Goal: Book appointment/travel/reservation

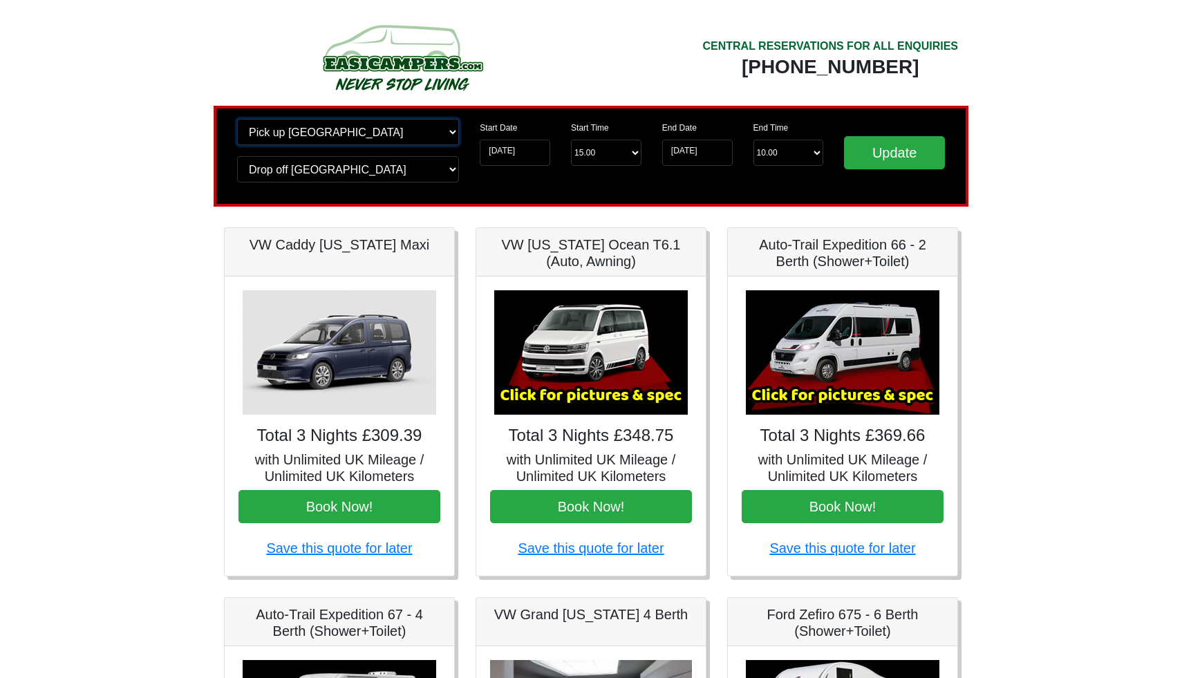
click at [360, 141] on select "Change pick up location? Pick up Edinburgh Birmingham Airport Blackburn Lancash…" at bounding box center [348, 132] width 222 height 26
select select "GLA"
click at [237, 119] on select "Change pick up location? Pick up Edinburgh Birmingham Airport Blackburn Lancash…" at bounding box center [348, 132] width 222 height 26
click at [279, 167] on select "Change drop off location? Drop off Edinburgh Birmingham Airport Blackburn Lanca…" at bounding box center [348, 169] width 222 height 26
select select "GLA"
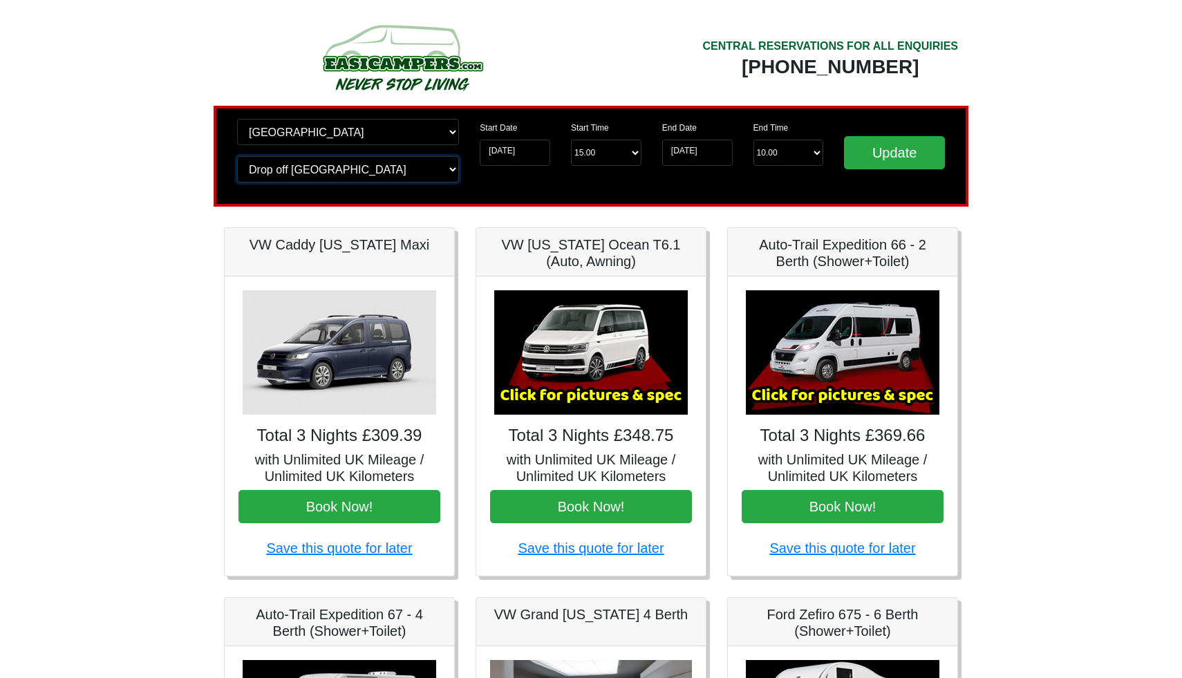
click at [237, 156] on select "Change drop off location? Drop off Edinburgh Birmingham Airport Blackburn Lanca…" at bounding box center [348, 169] width 222 height 26
click at [890, 151] on input "Update" at bounding box center [894, 152] width 101 height 33
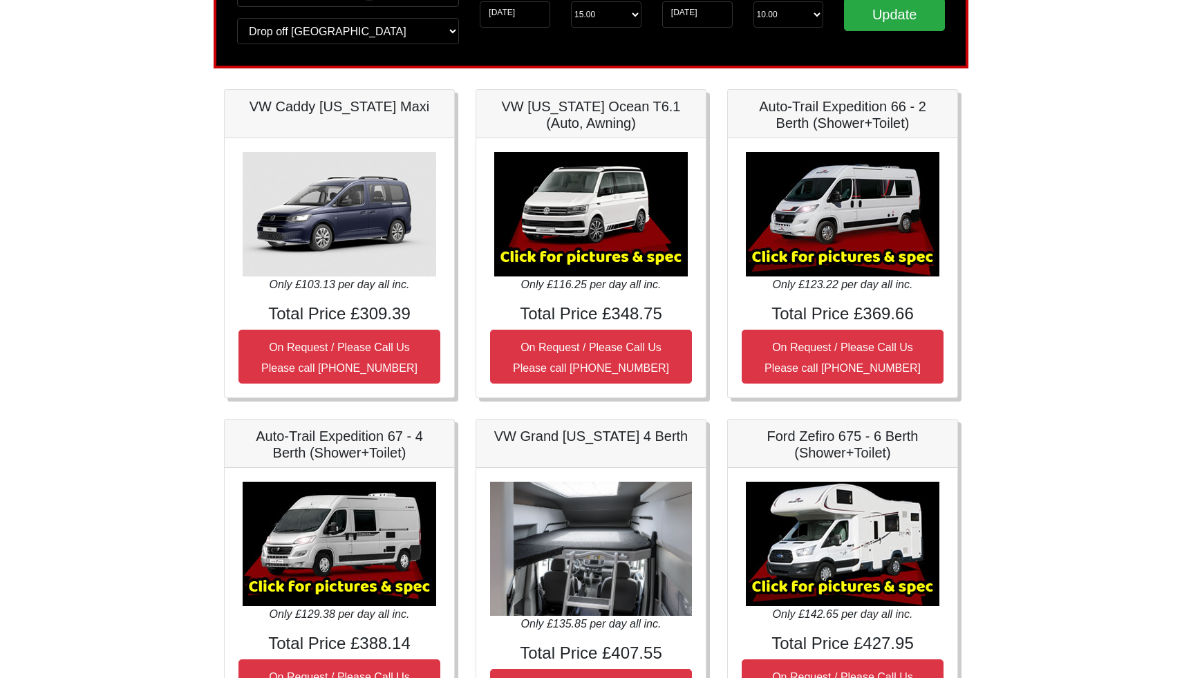
scroll to position [138, 0]
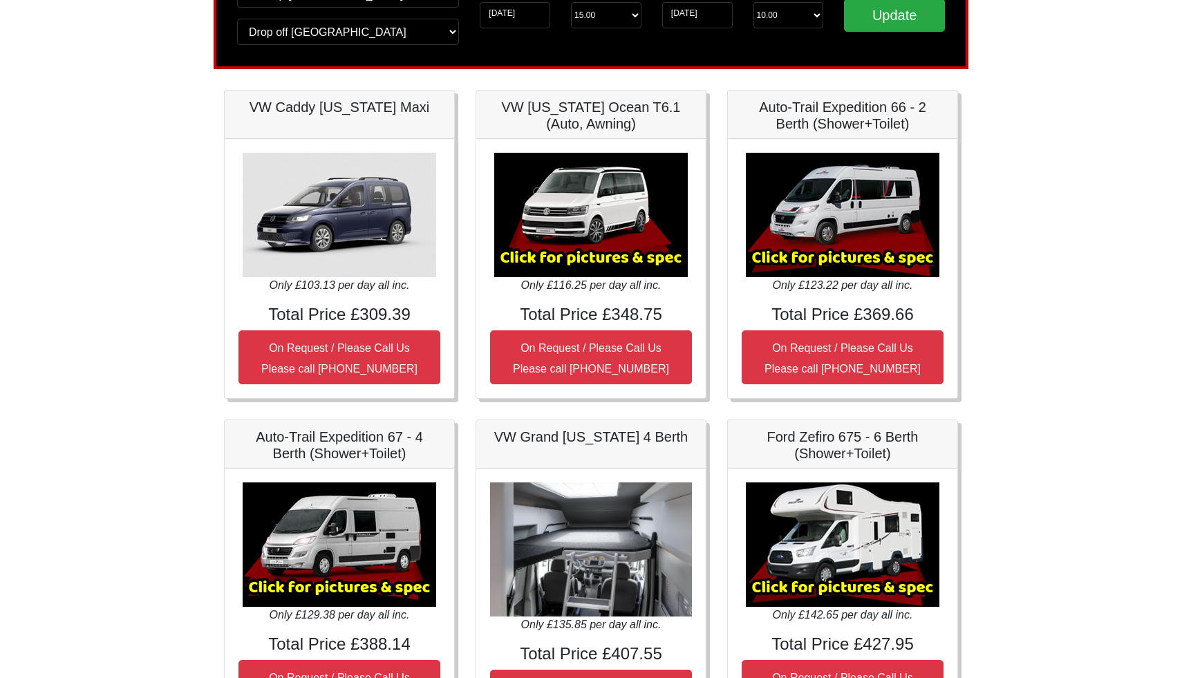
click at [841, 258] on img at bounding box center [843, 215] width 194 height 124
click at [838, 245] on img at bounding box center [843, 215] width 194 height 124
click at [795, 200] on img at bounding box center [843, 215] width 194 height 124
click at [822, 111] on h5 "Auto-Trail Expedition 66 - 2 Berth (Shower+Toilet)" at bounding box center [843, 115] width 202 height 33
click at [822, 120] on h5 "Auto-Trail Expedition 66 - 2 Berth (Shower+Toilet)" at bounding box center [843, 115] width 202 height 33
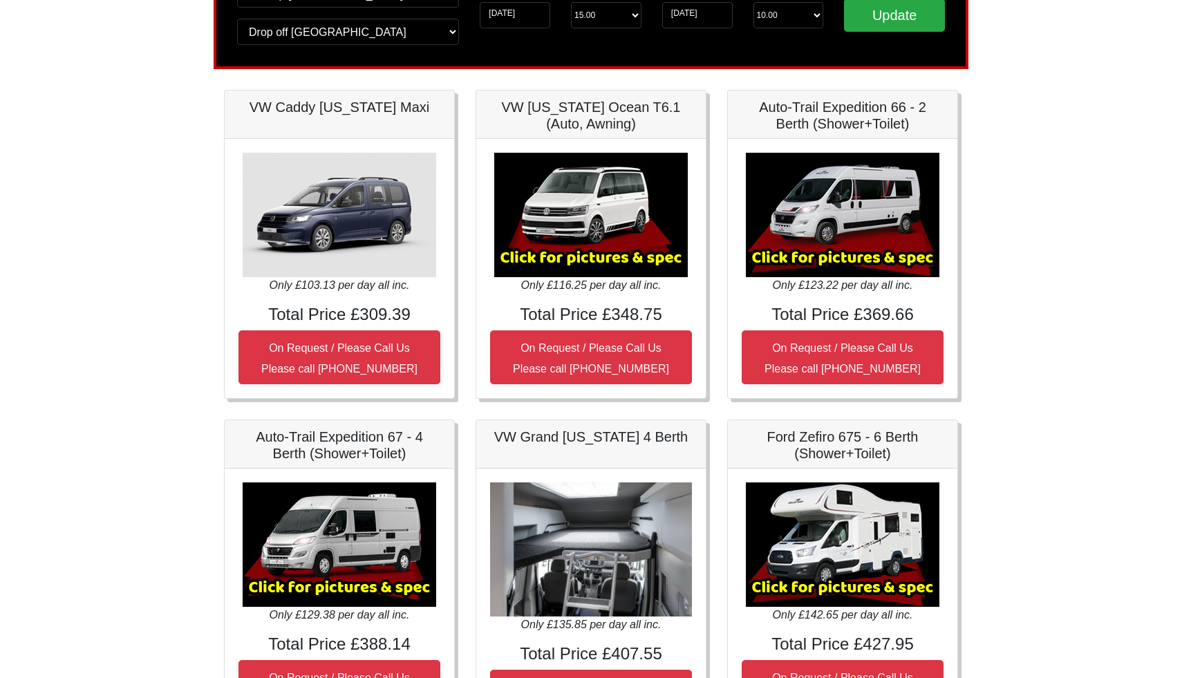
click at [821, 306] on h4 "Total Price £369.66" at bounding box center [843, 315] width 202 height 20
click at [807, 319] on h4 "Total Price £369.66" at bounding box center [843, 315] width 202 height 20
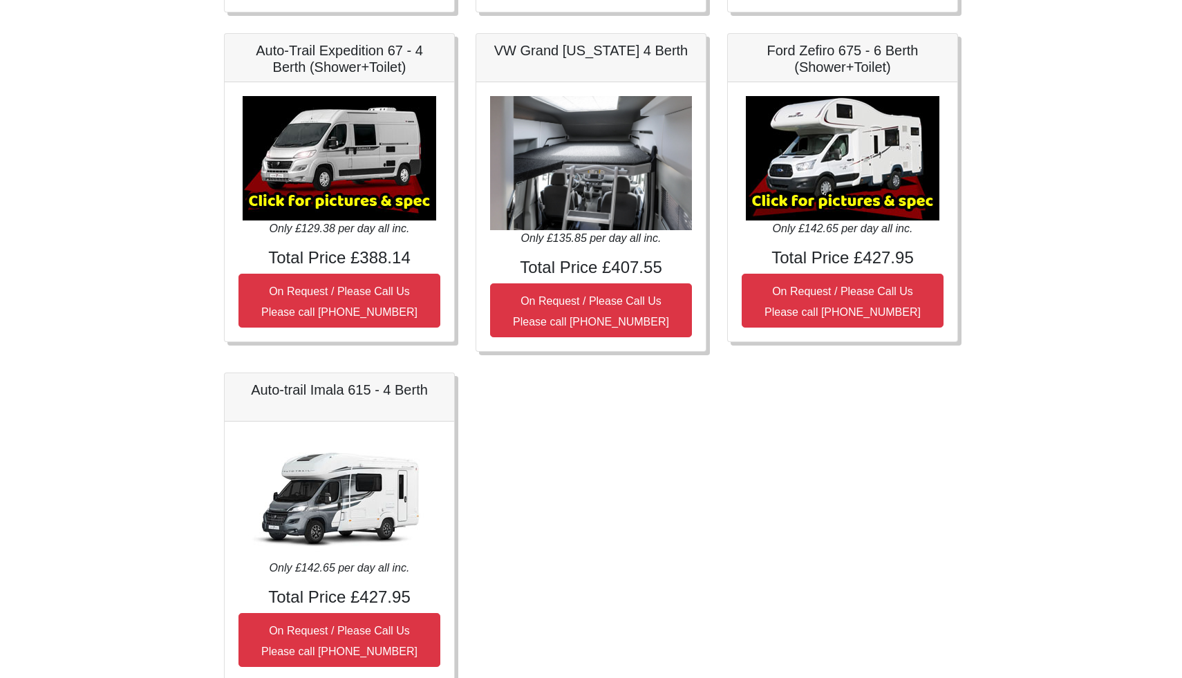
scroll to position [525, 0]
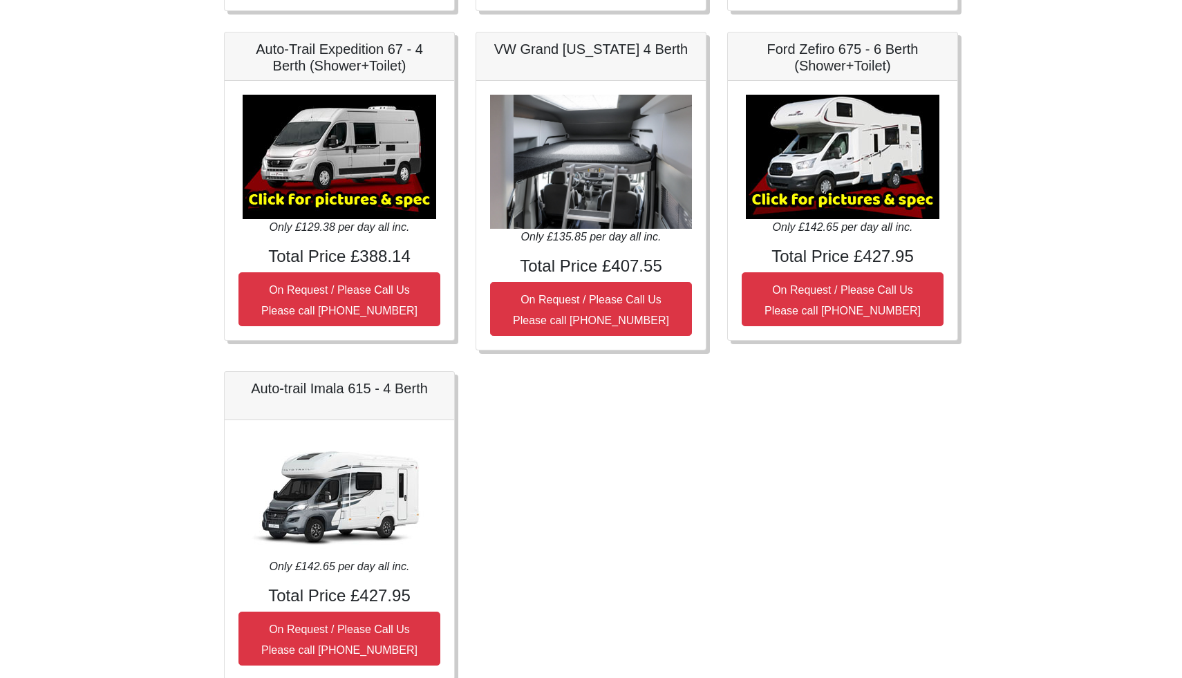
click at [818, 260] on h4 "Total Price £427.95" at bounding box center [843, 257] width 202 height 20
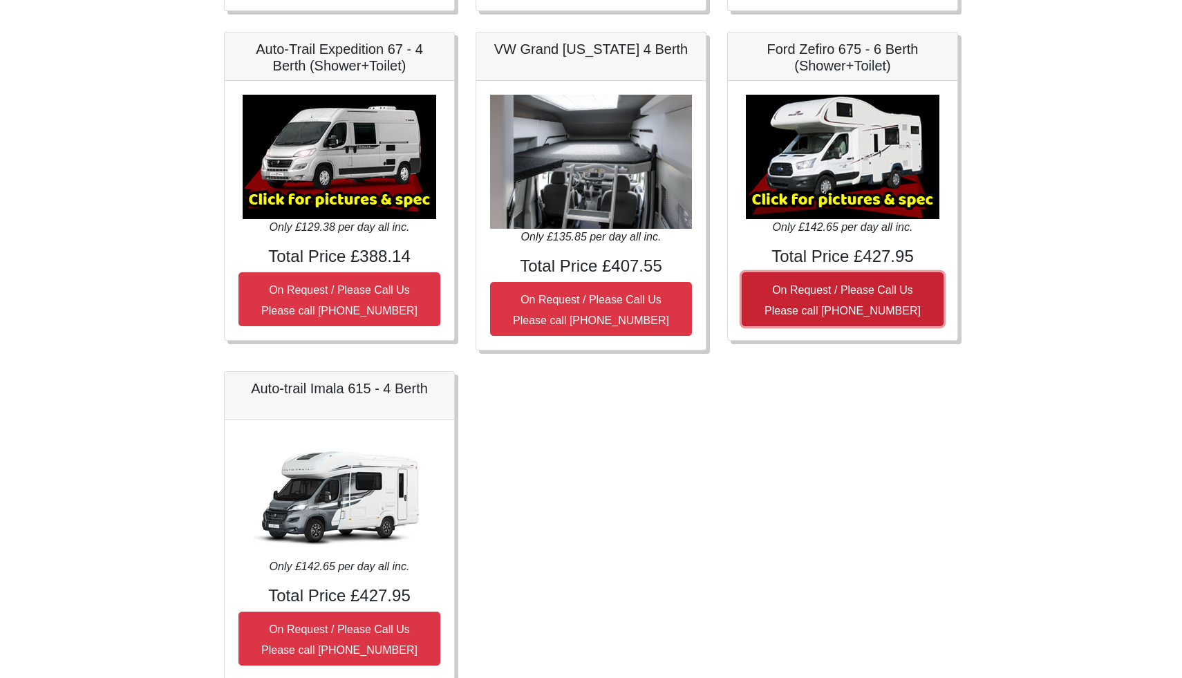
click at [836, 296] on button "On Request / Please Call Us Please call [PHONE_NUMBER]" at bounding box center [843, 299] width 202 height 54
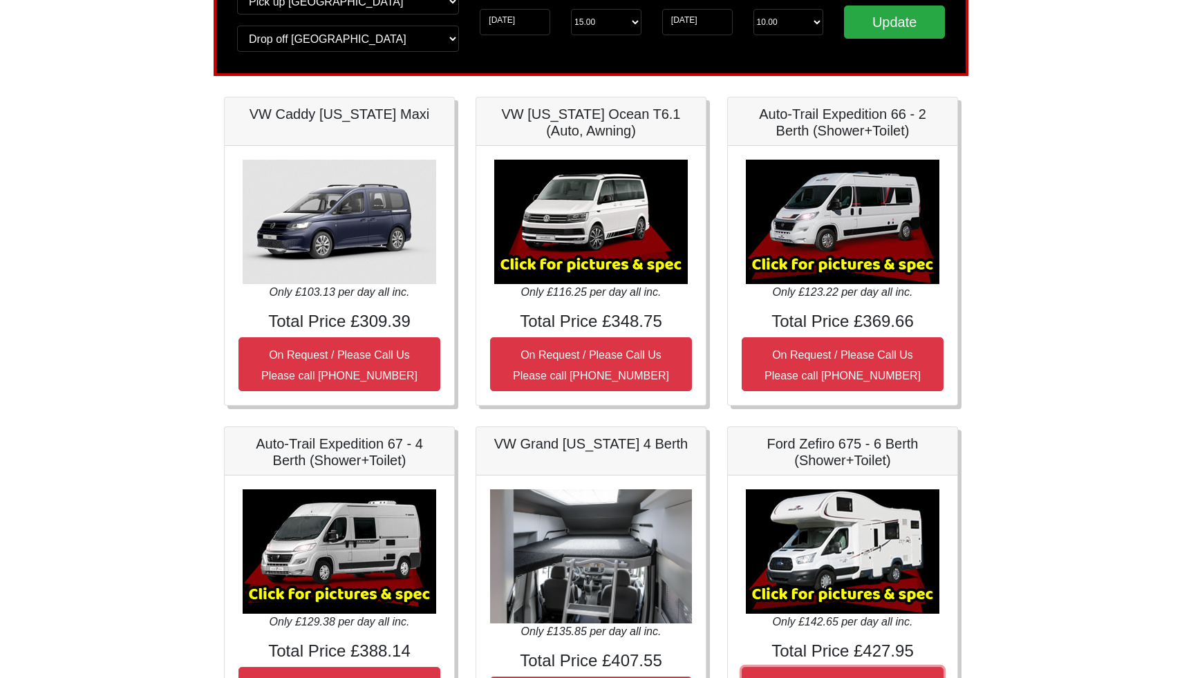
scroll to position [0, 0]
